Goal: Information Seeking & Learning: Learn about a topic

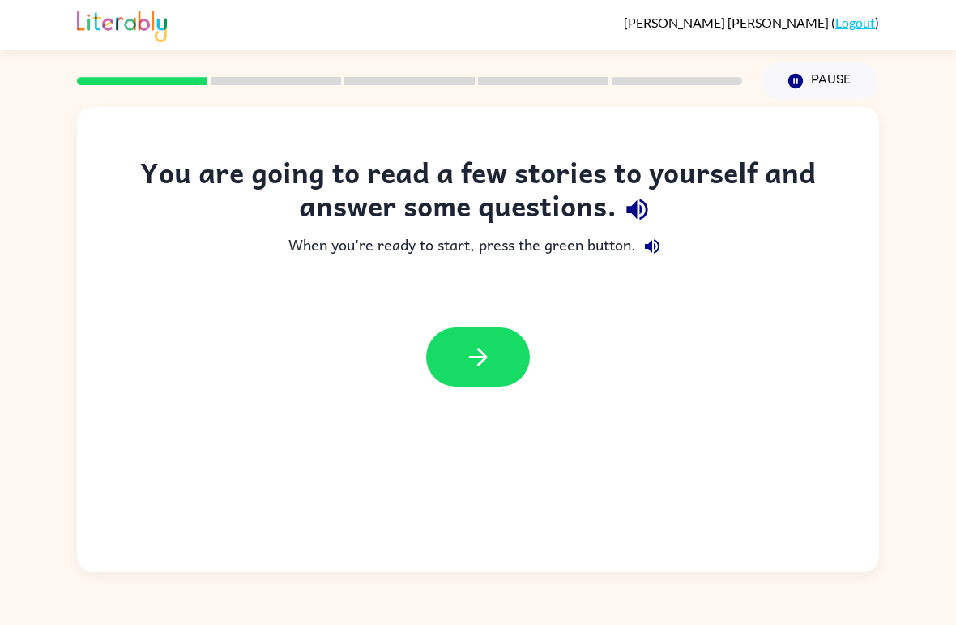
click at [475, 342] on button "button" at bounding box center [478, 356] width 104 height 59
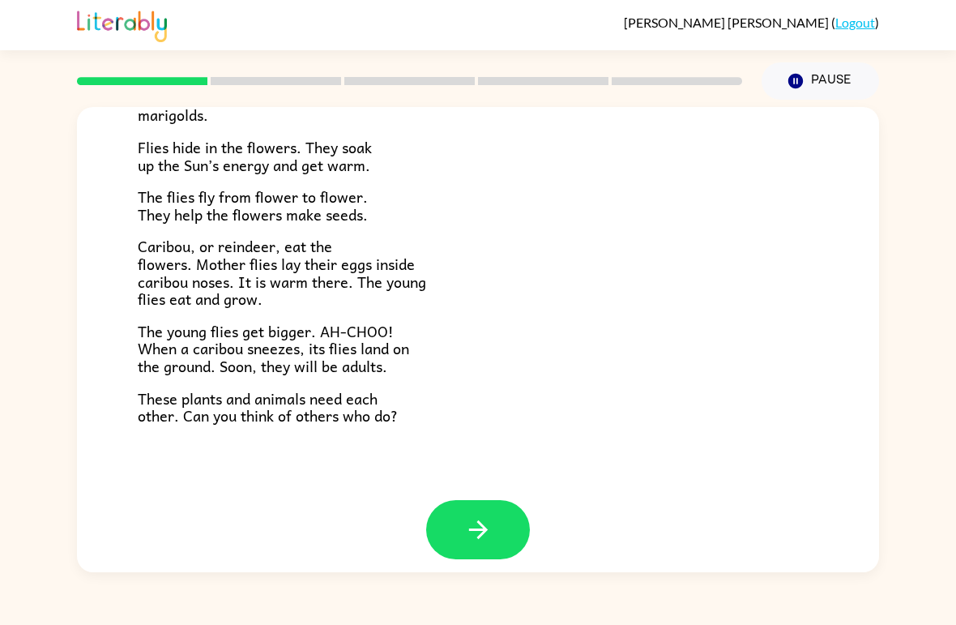
scroll to position [319, 0]
click at [478, 517] on icon "button" at bounding box center [478, 530] width 28 height 28
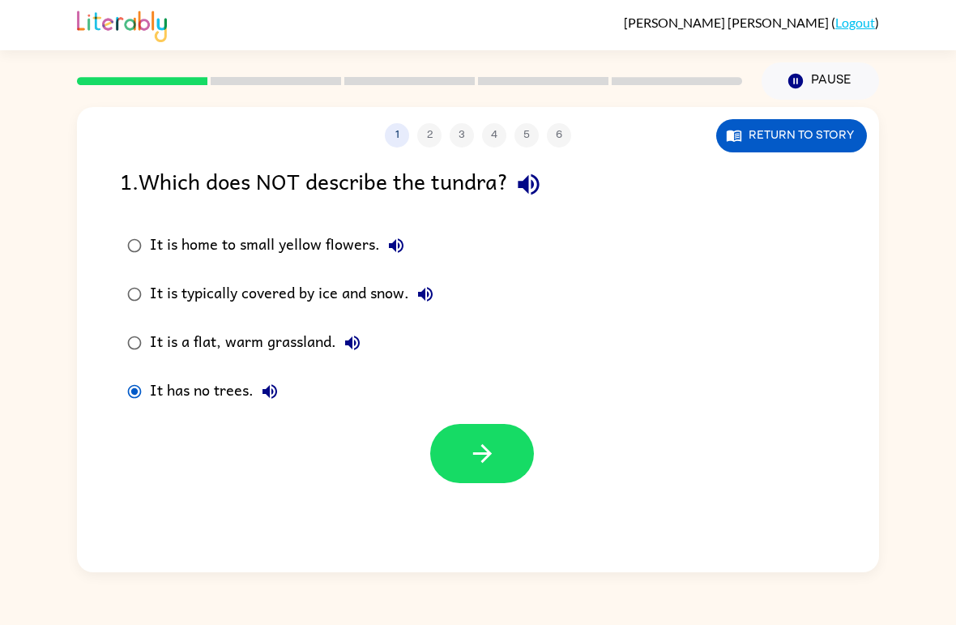
click at [484, 446] on icon "button" at bounding box center [482, 453] width 28 height 28
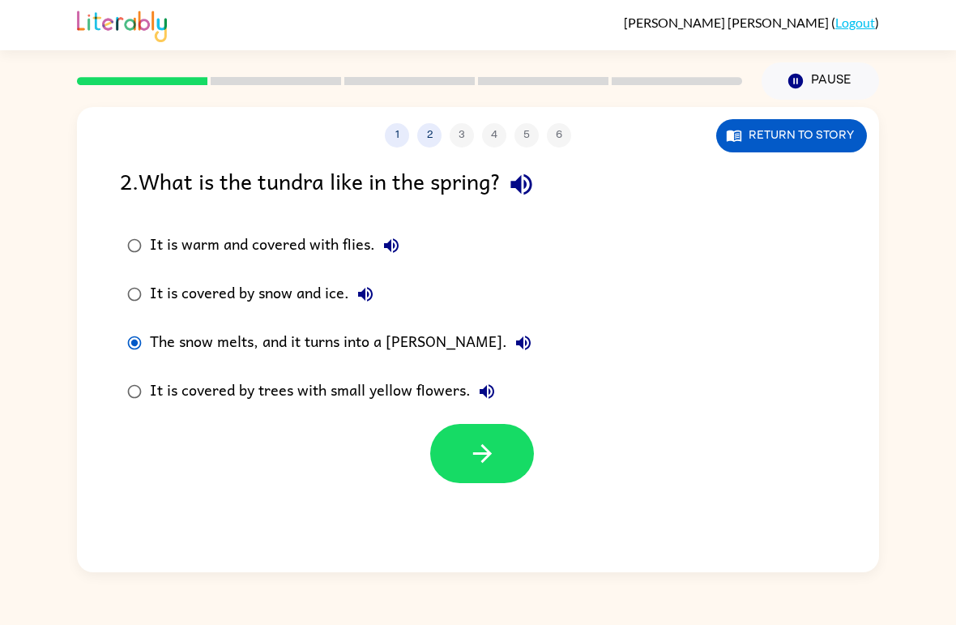
click at [484, 446] on icon "button" at bounding box center [482, 453] width 28 height 28
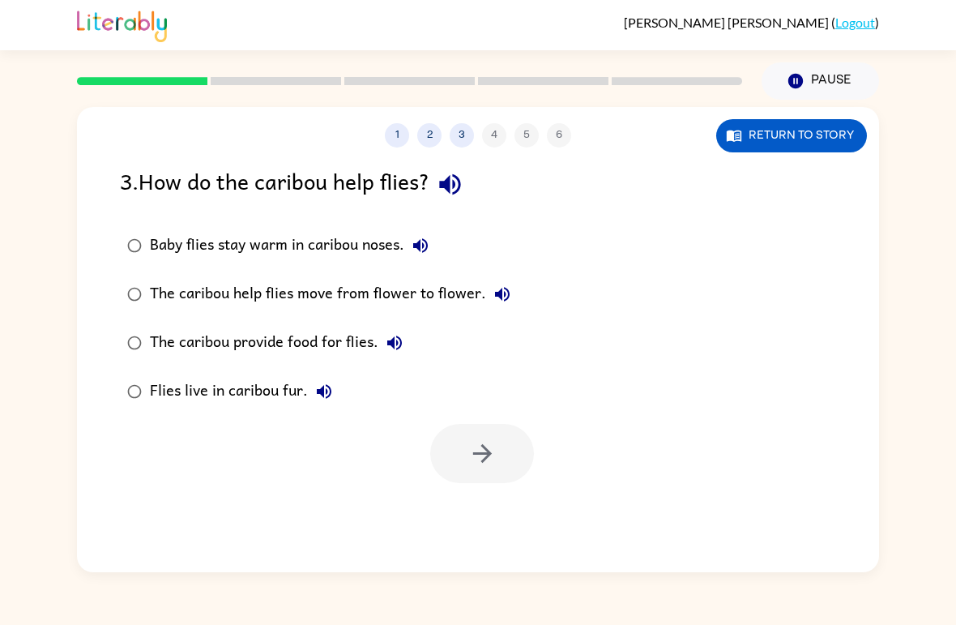
click at [156, 237] on div "Baby flies stay warm in caribou noses." at bounding box center [293, 245] width 287 height 32
click at [497, 437] on button "button" at bounding box center [482, 453] width 104 height 59
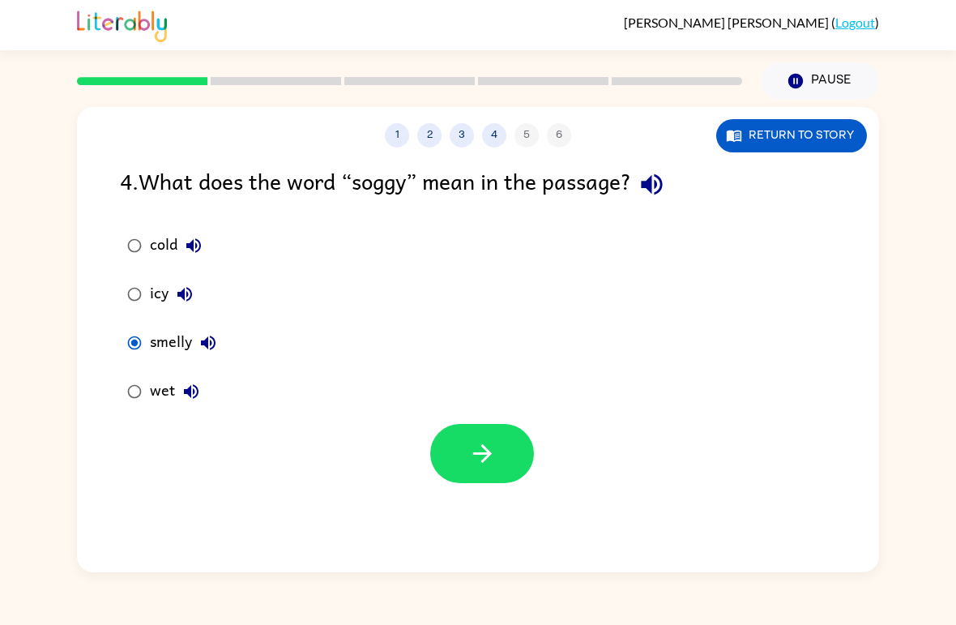
click at [511, 446] on button "button" at bounding box center [482, 453] width 104 height 59
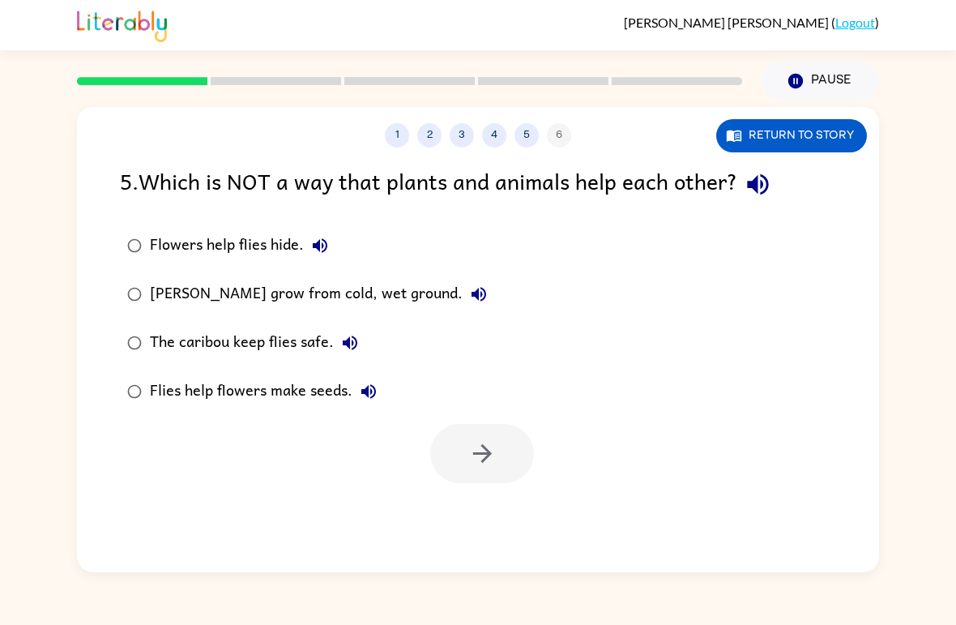
click at [369, 284] on div "[PERSON_NAME] grow from cold, wet ground." at bounding box center [322, 294] width 345 height 32
click at [488, 458] on icon "button" at bounding box center [482, 453] width 28 height 28
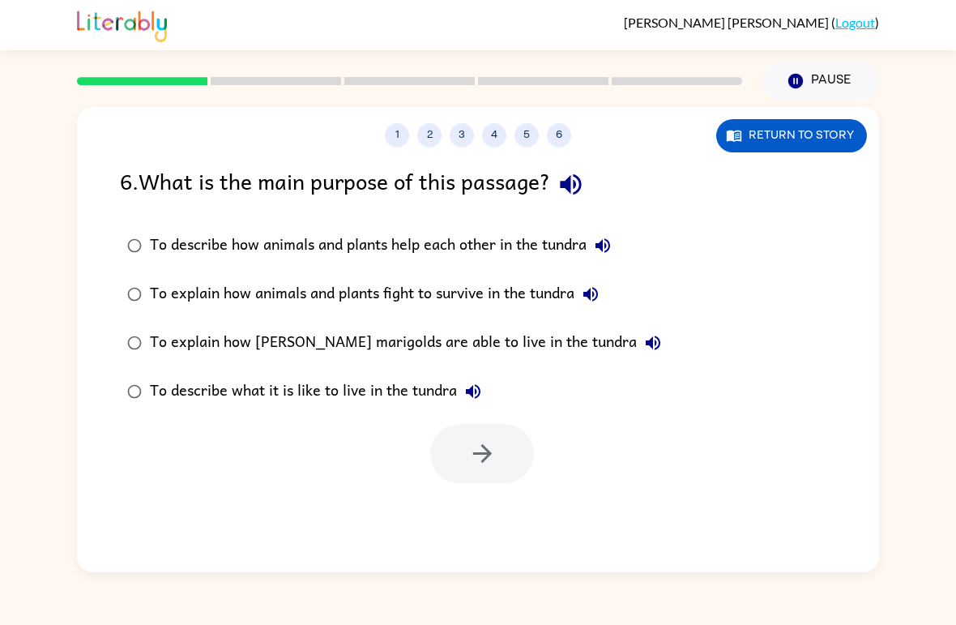
click at [514, 285] on div "To explain how animals and plants fight to survive in the tundra" at bounding box center [378, 294] width 457 height 32
click at [497, 442] on button "button" at bounding box center [482, 453] width 104 height 59
click at [502, 442] on div at bounding box center [482, 453] width 104 height 59
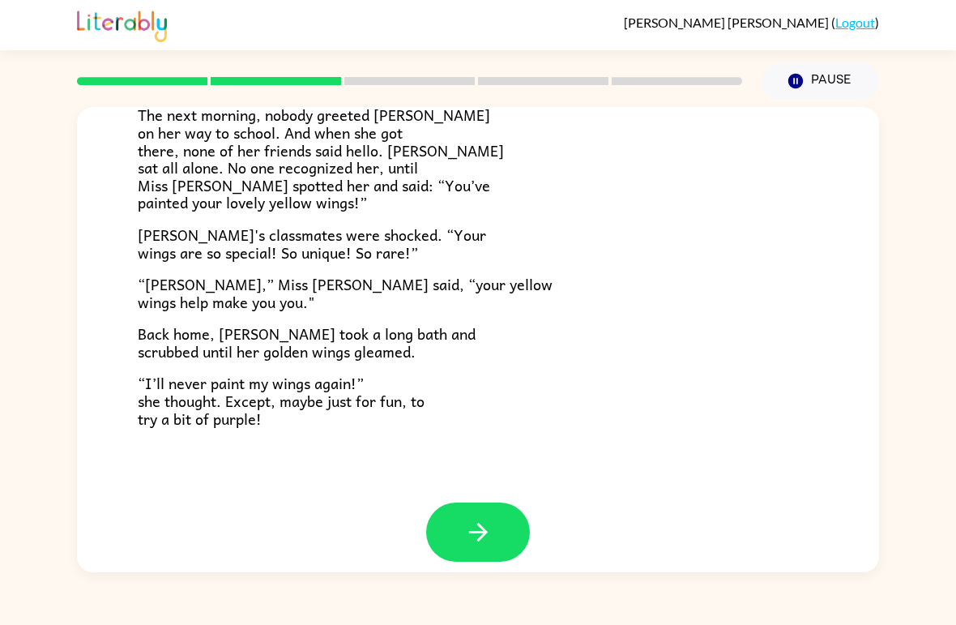
scroll to position [436, 0]
click at [483, 535] on button "button" at bounding box center [478, 532] width 104 height 59
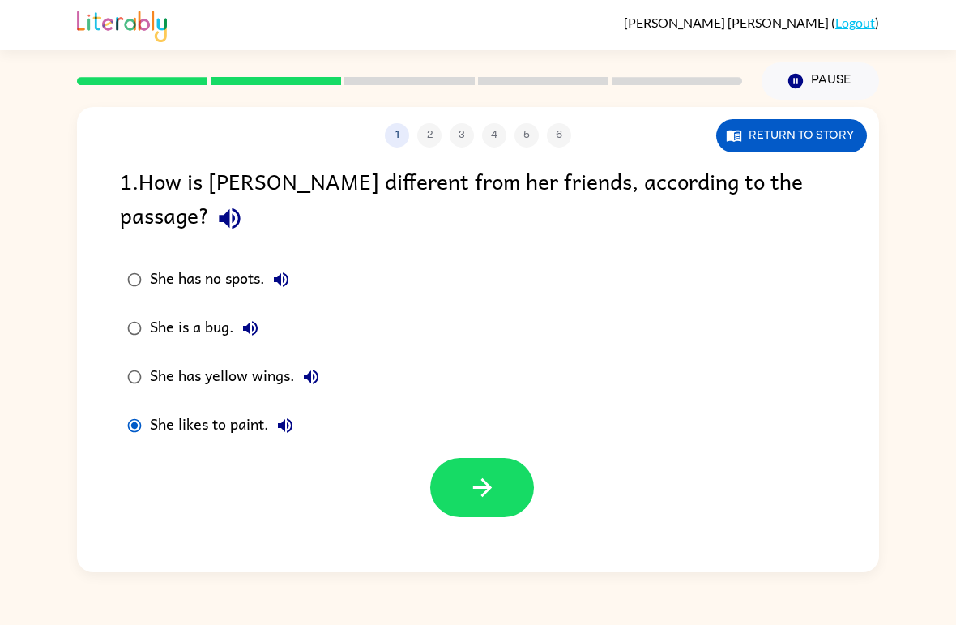
click at [152, 360] on div "She has yellow wings." at bounding box center [238, 376] width 177 height 32
click at [478, 473] on icon "button" at bounding box center [482, 487] width 28 height 28
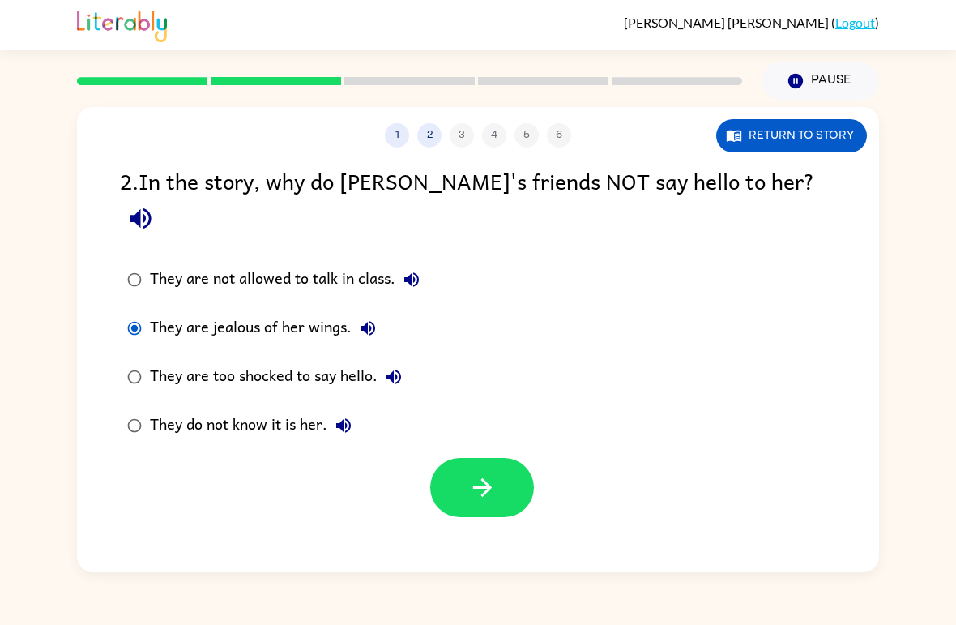
click at [478, 473] on icon "button" at bounding box center [482, 487] width 28 height 28
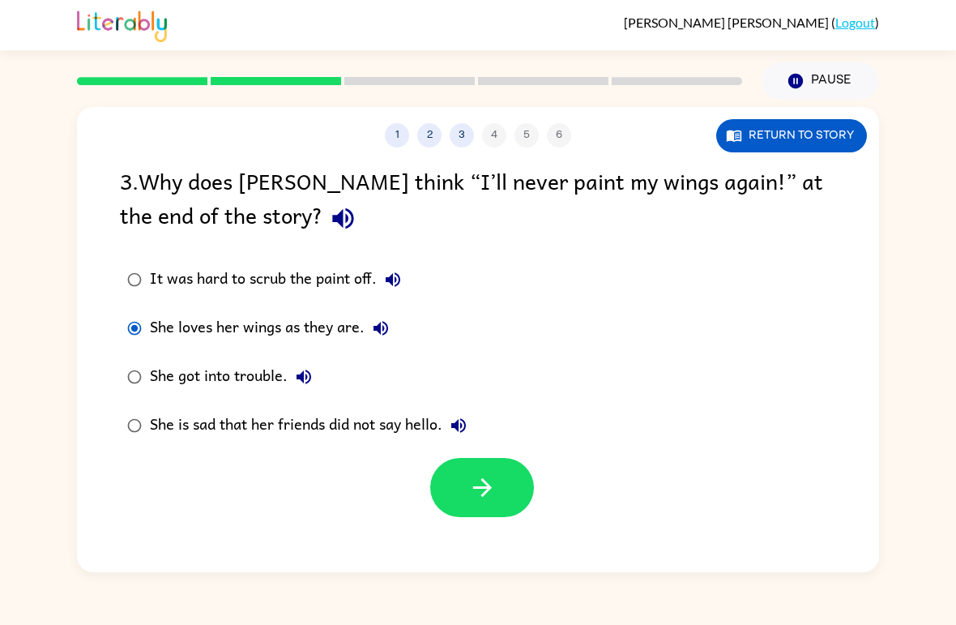
click at [452, 464] on button "button" at bounding box center [482, 487] width 104 height 59
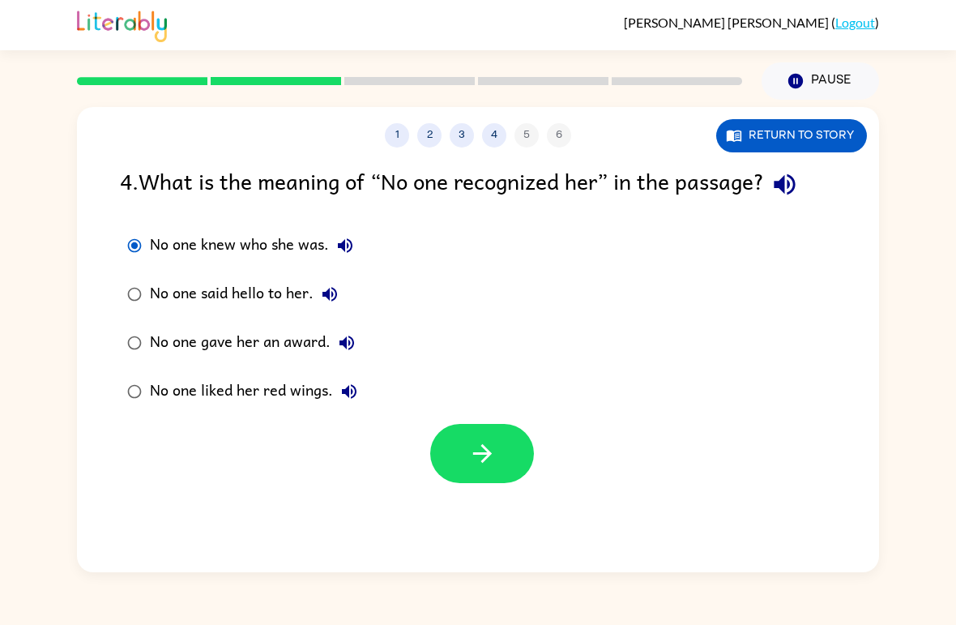
click at [471, 465] on icon "button" at bounding box center [482, 453] width 28 height 28
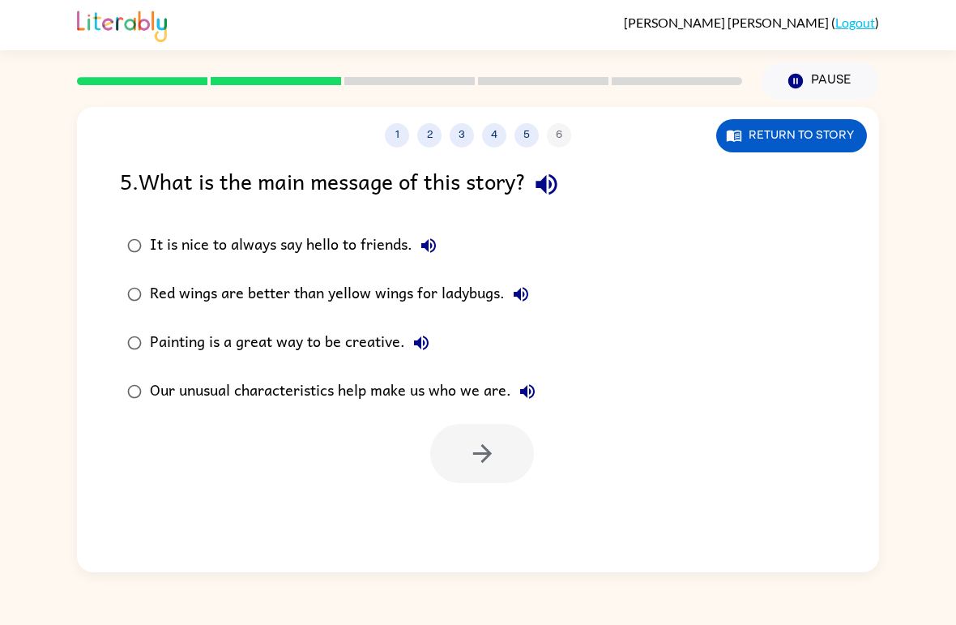
click at [289, 270] on label "It is nice to always say hello to friends." at bounding box center [331, 245] width 441 height 49
click at [352, 233] on div "It is nice to always say hello to friends." at bounding box center [297, 245] width 295 height 32
click at [474, 464] on icon "button" at bounding box center [482, 453] width 28 height 28
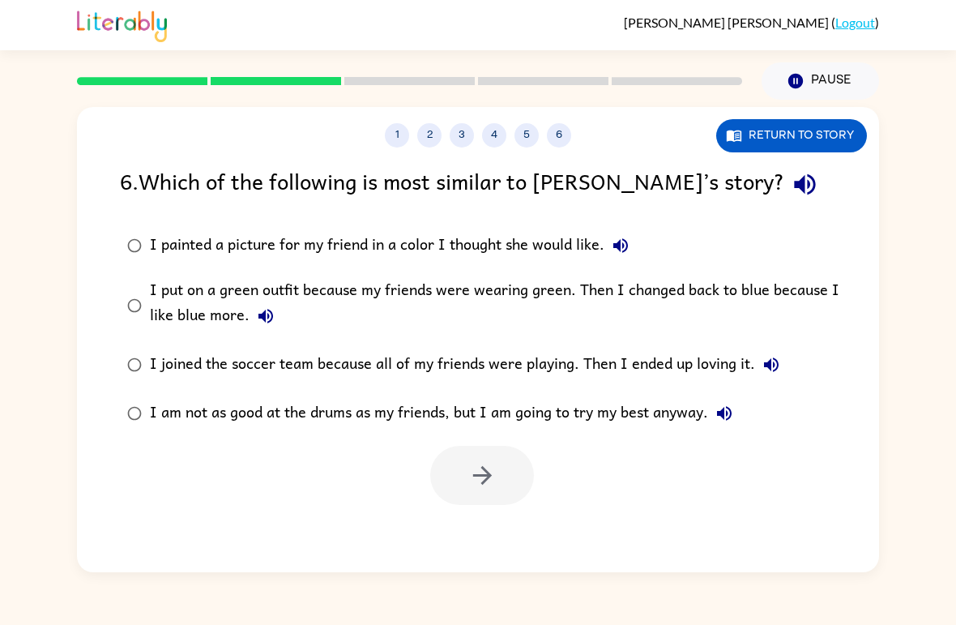
click at [547, 394] on label "I am not as good at the drums as my friends, but I am going to try my best anyw…" at bounding box center [488, 413] width 755 height 49
click at [510, 416] on div "I am not as good at the drums as my friends, but I am going to try my best anyw…" at bounding box center [445, 413] width 591 height 32
click at [471, 474] on icon "button" at bounding box center [482, 475] width 28 height 28
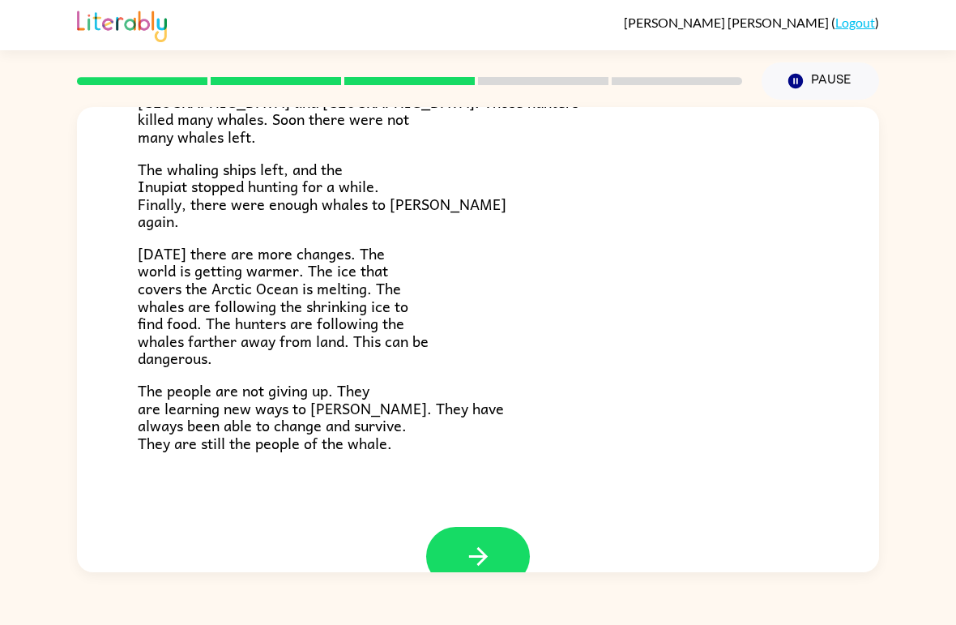
scroll to position [506, 0]
click at [491, 526] on button "button" at bounding box center [478, 555] width 104 height 59
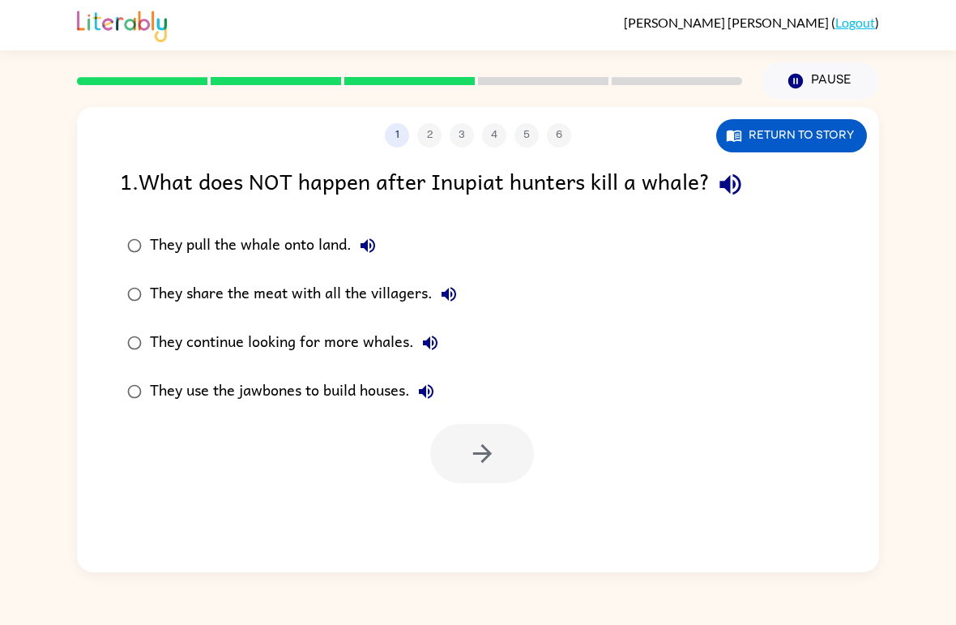
scroll to position [0, 0]
click at [171, 238] on div "They pull the whale onto land." at bounding box center [267, 245] width 234 height 32
click at [156, 292] on div "They share the meat with all the villagers." at bounding box center [307, 294] width 315 height 32
click at [507, 480] on button "button" at bounding box center [482, 453] width 104 height 59
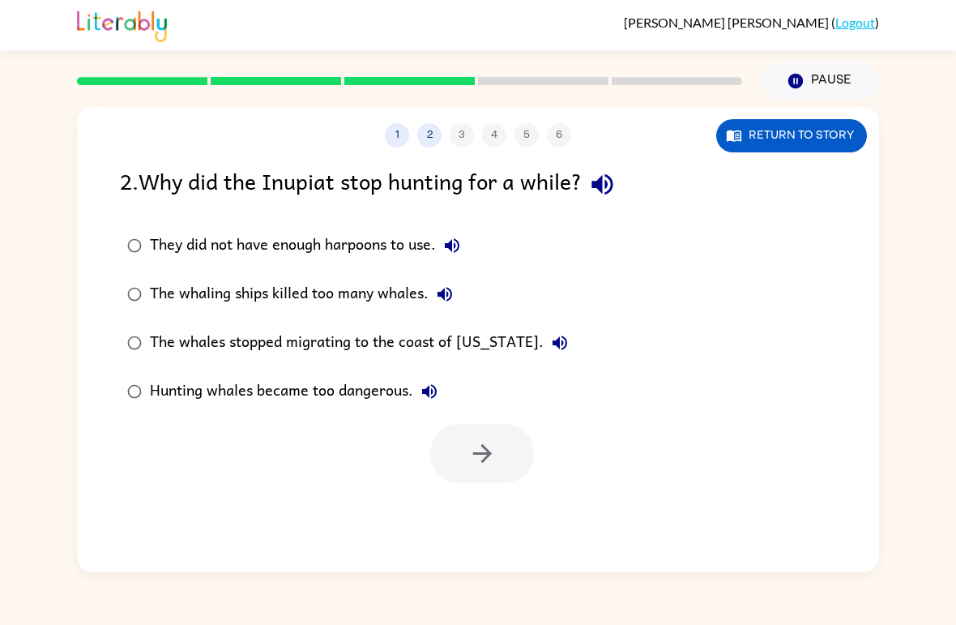
click at [357, 395] on div "Hunting whales became too dangerous." at bounding box center [298, 391] width 296 height 32
click at [370, 378] on div "Hunting whales became too dangerous." at bounding box center [298, 391] width 296 height 32
click at [488, 447] on icon "button" at bounding box center [482, 453] width 28 height 28
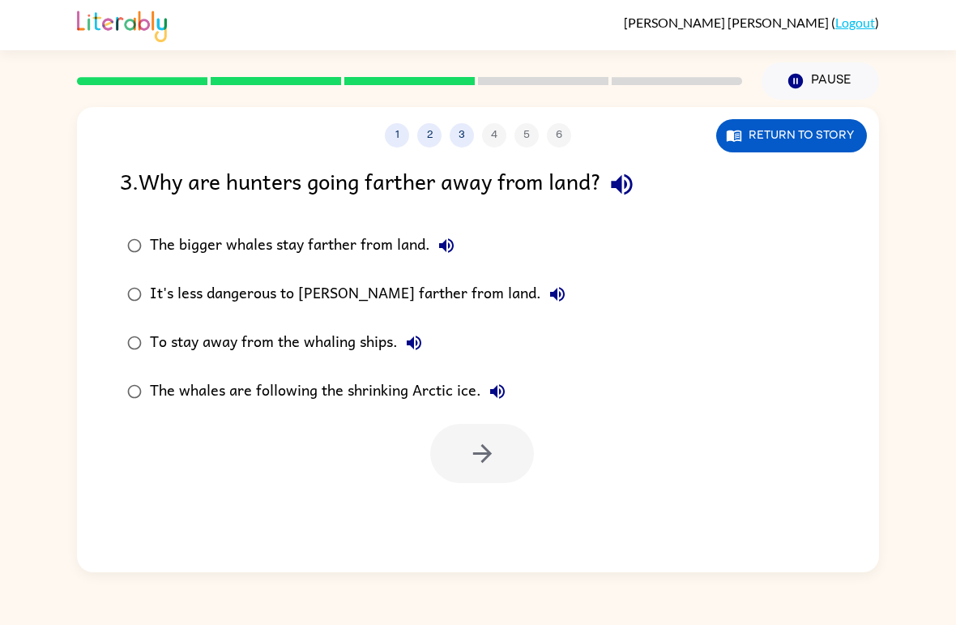
click at [430, 298] on div "It's less dangerous to [PERSON_NAME] farther from land." at bounding box center [362, 294] width 424 height 32
click at [484, 447] on icon "button" at bounding box center [481, 453] width 19 height 19
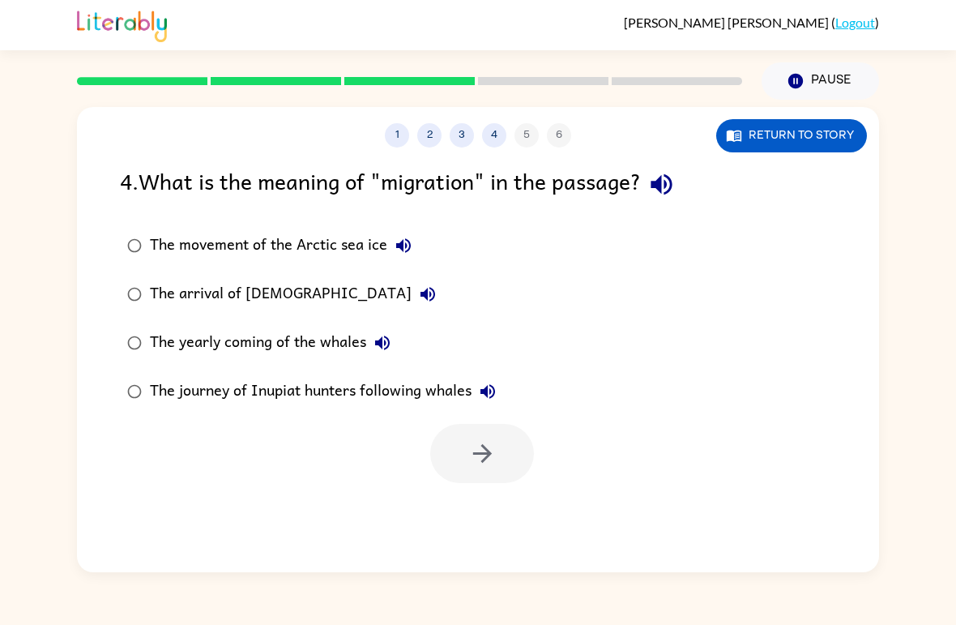
click at [365, 232] on div "The movement of the Arctic sea ice" at bounding box center [285, 245] width 270 height 32
click at [482, 452] on icon "button" at bounding box center [482, 453] width 28 height 28
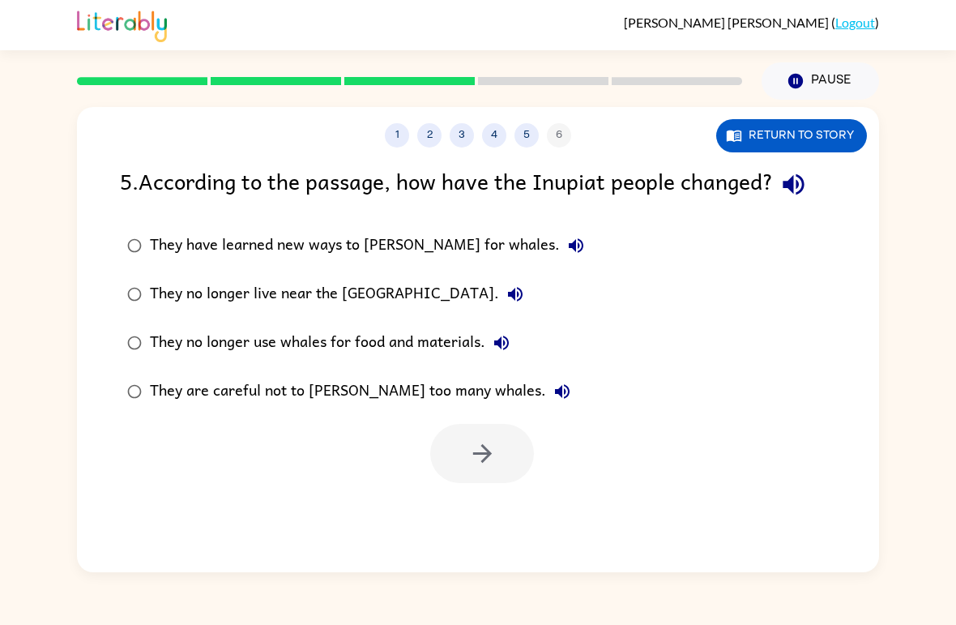
click at [423, 296] on div "They no longer live near the [GEOGRAPHIC_DATA]." at bounding box center [341, 294] width 382 height 32
click at [482, 445] on icon "button" at bounding box center [482, 453] width 28 height 28
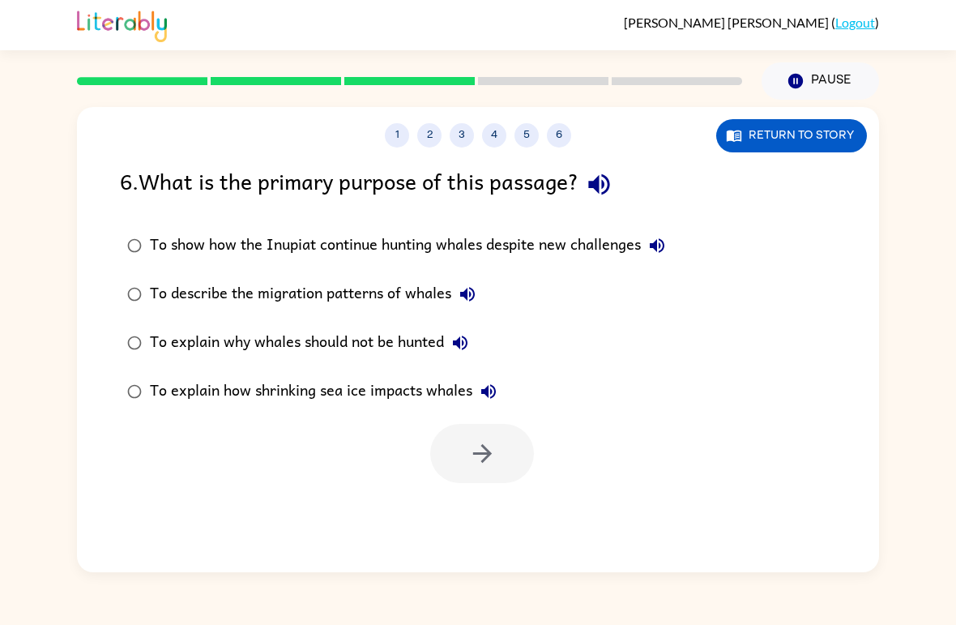
click at [374, 245] on div "To show how the Inupiat continue hunting whales despite new challenges" at bounding box center [411, 245] width 523 height 32
click at [501, 440] on button "button" at bounding box center [482, 453] width 104 height 59
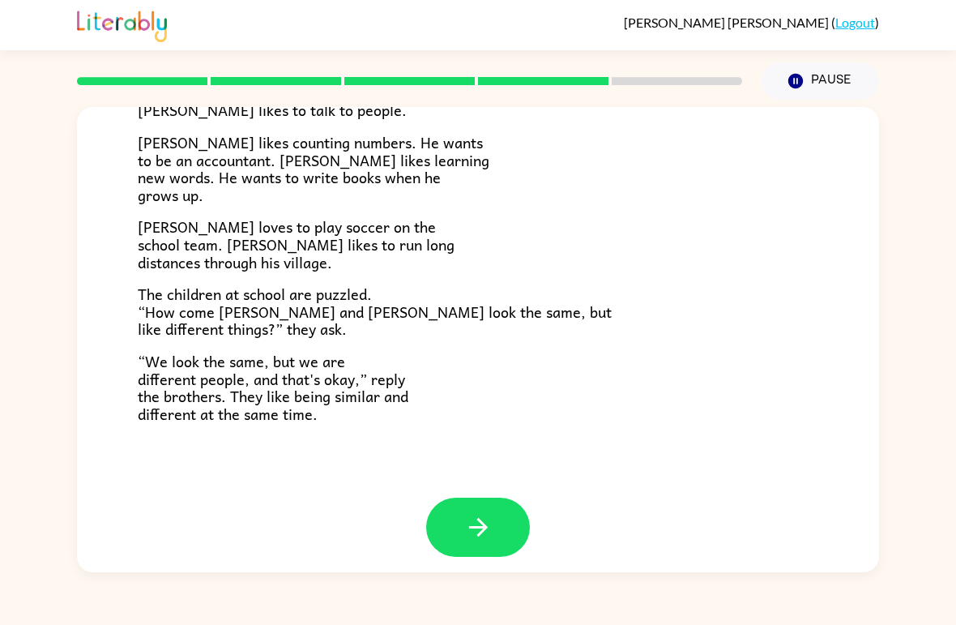
scroll to position [336, 0]
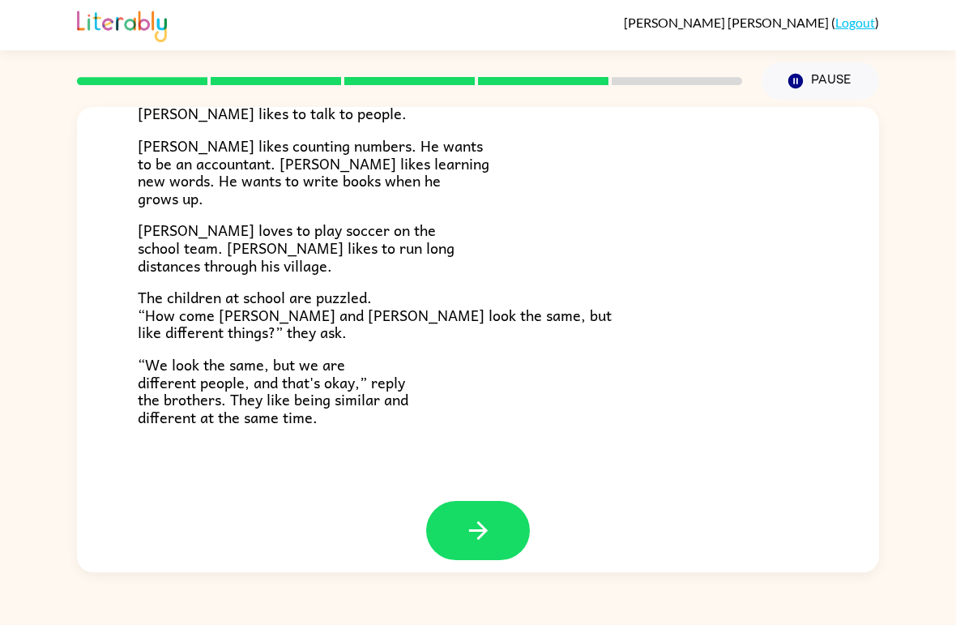
click at [464, 501] on button "button" at bounding box center [478, 530] width 104 height 59
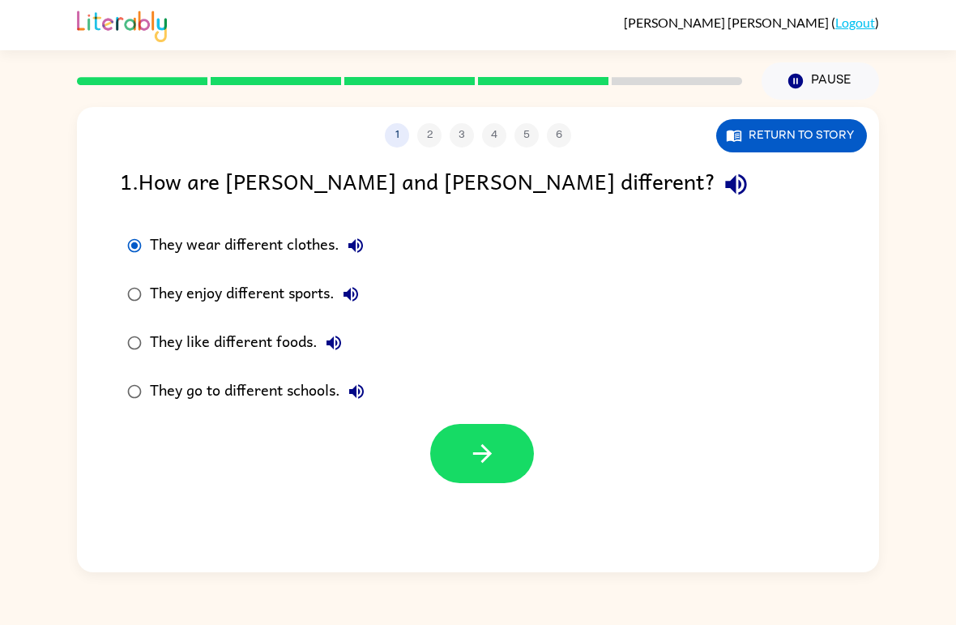
click at [491, 446] on icon "button" at bounding box center [482, 453] width 28 height 28
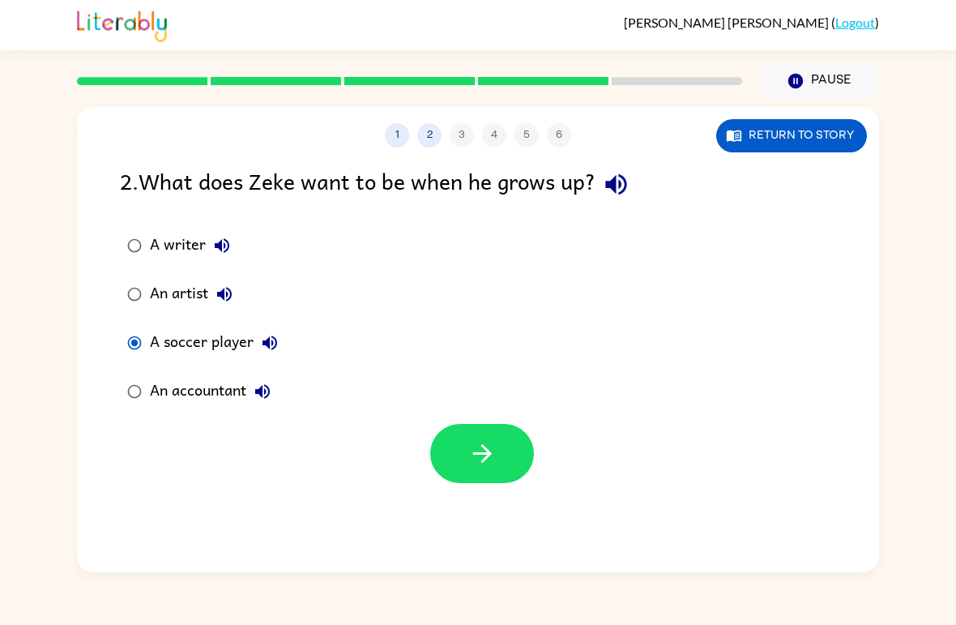
click at [497, 435] on button "button" at bounding box center [482, 453] width 104 height 59
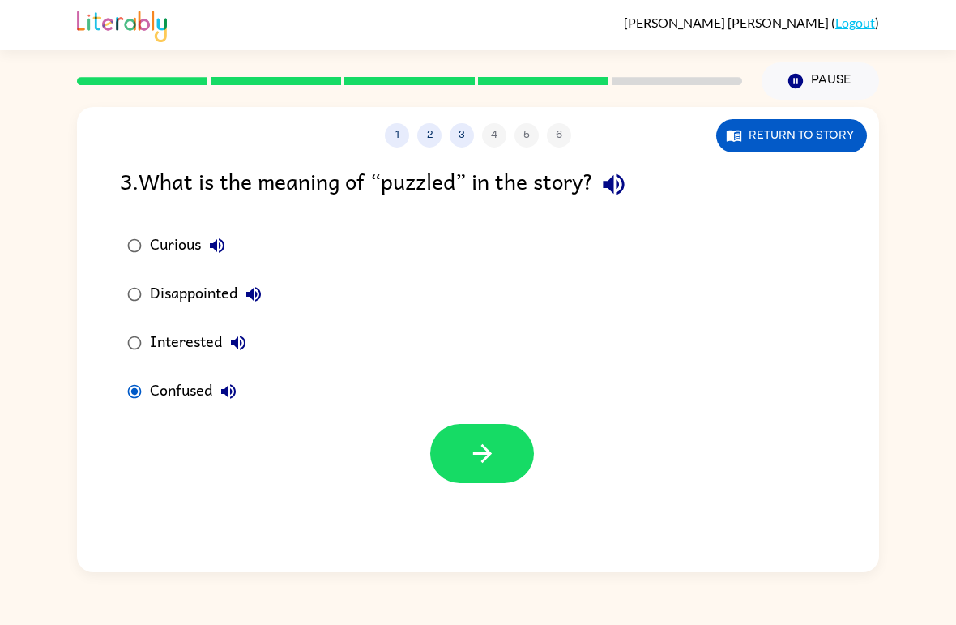
click at [466, 433] on button "button" at bounding box center [482, 453] width 104 height 59
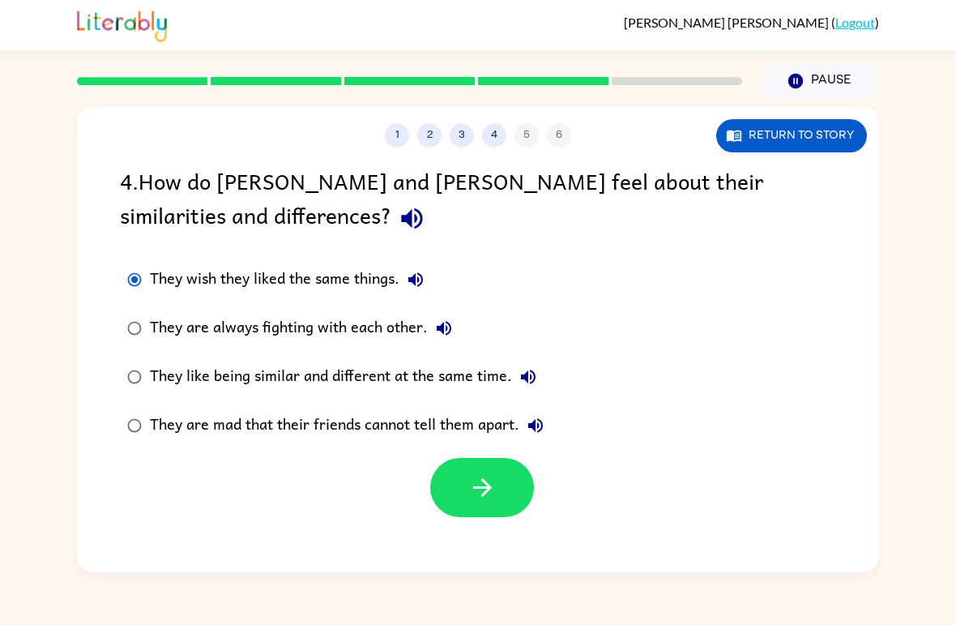
click at [468, 473] on button "button" at bounding box center [482, 487] width 104 height 59
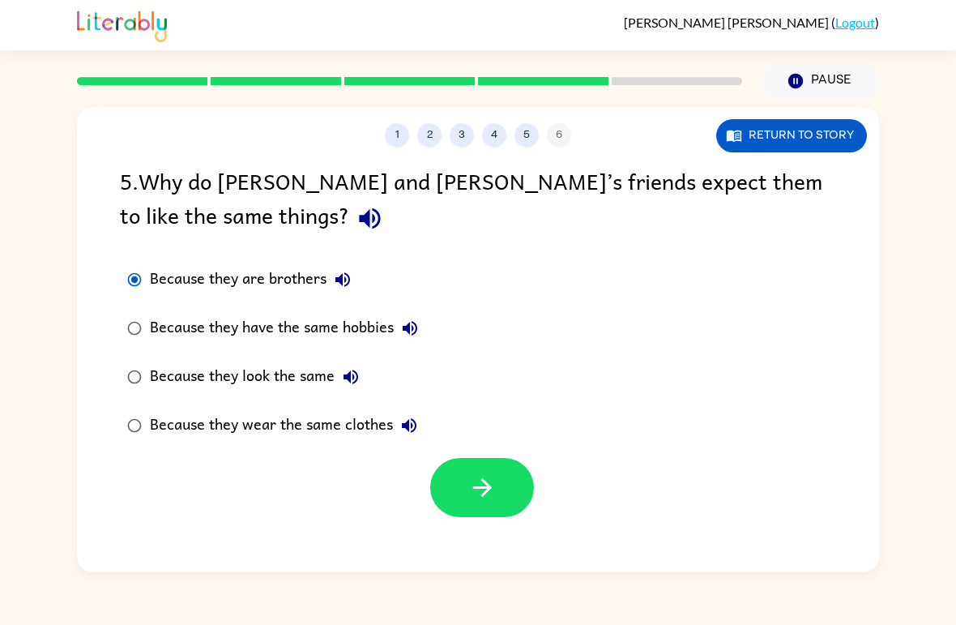
click at [524, 503] on button "button" at bounding box center [482, 487] width 104 height 59
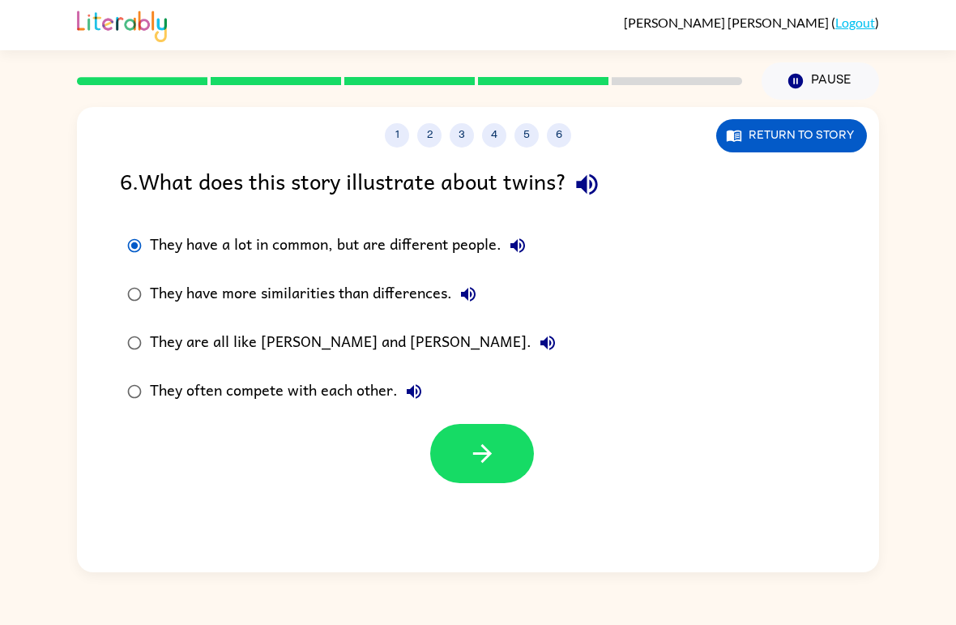
click at [476, 446] on icon "button" at bounding box center [482, 453] width 28 height 28
